Goal: Transaction & Acquisition: Purchase product/service

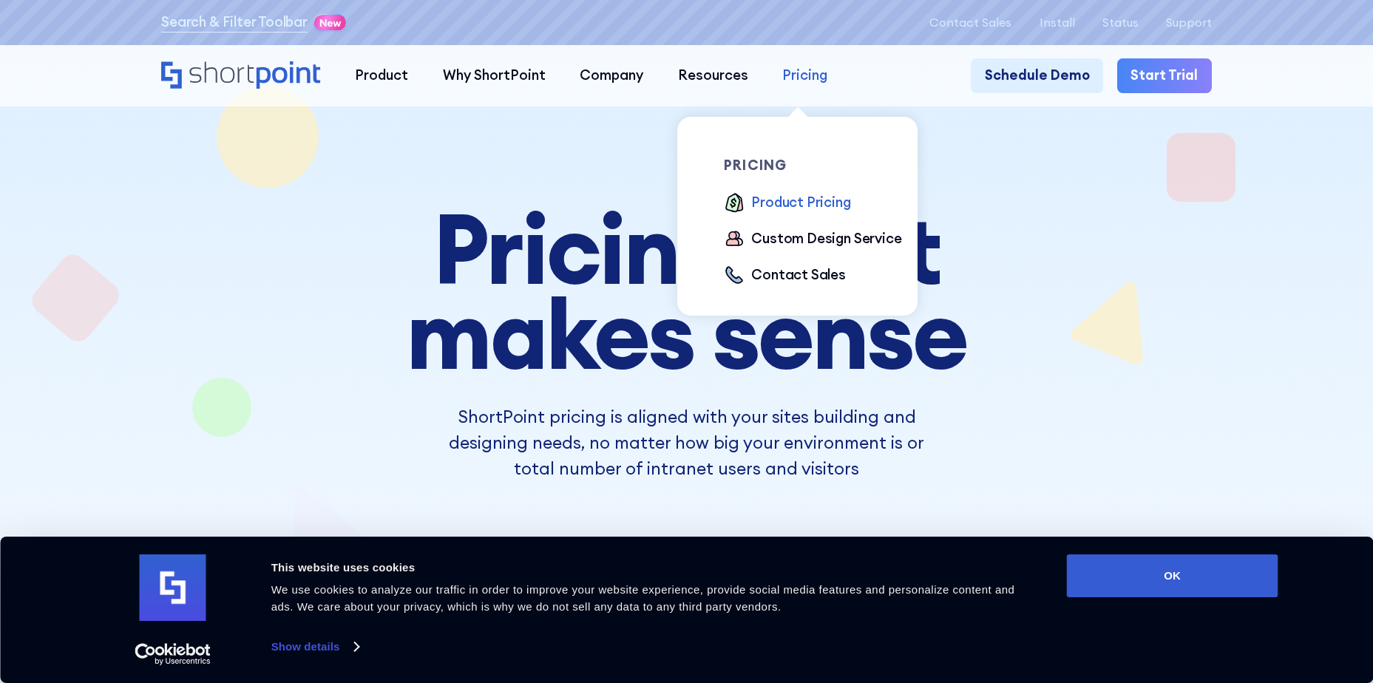
click at [796, 75] on div "Pricing" at bounding box center [804, 75] width 45 height 21
click at [755, 204] on div "Product Pricing" at bounding box center [800, 202] width 99 height 21
